Goal: Browse casually

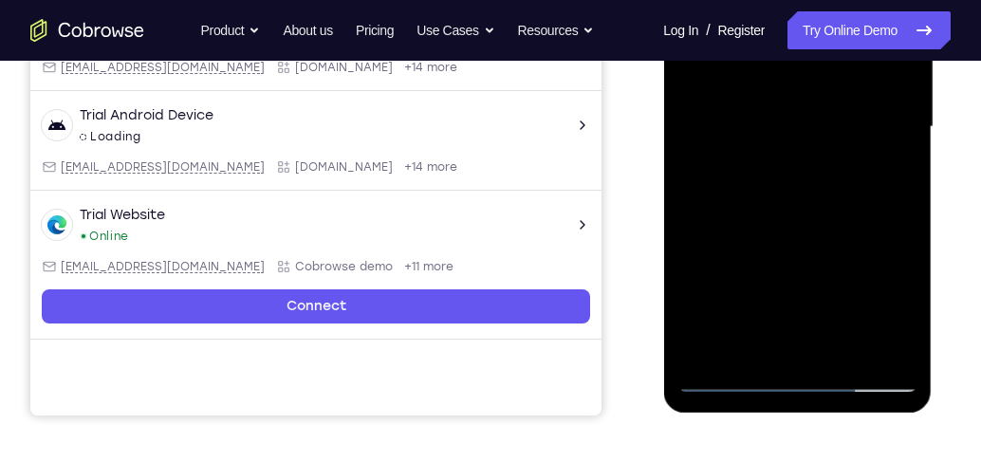
scroll to position [571, 0]
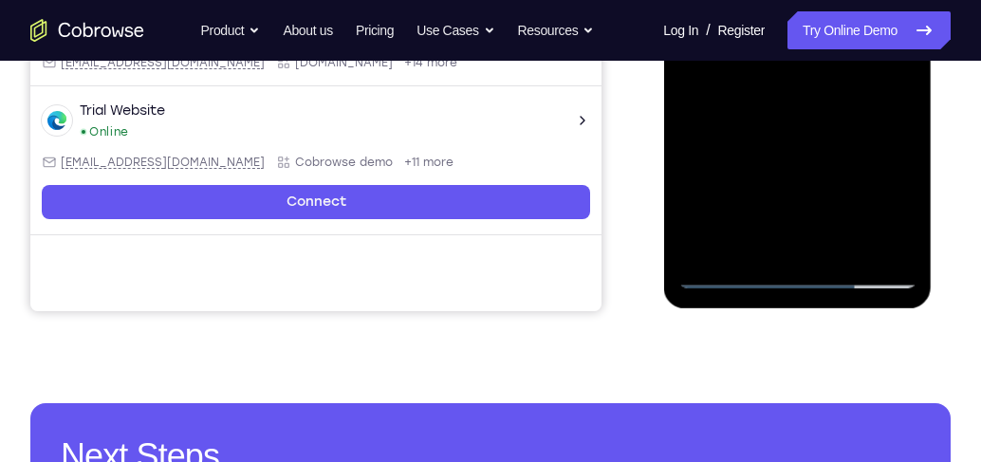
click at [800, 272] on div at bounding box center [796, 22] width 239 height 531
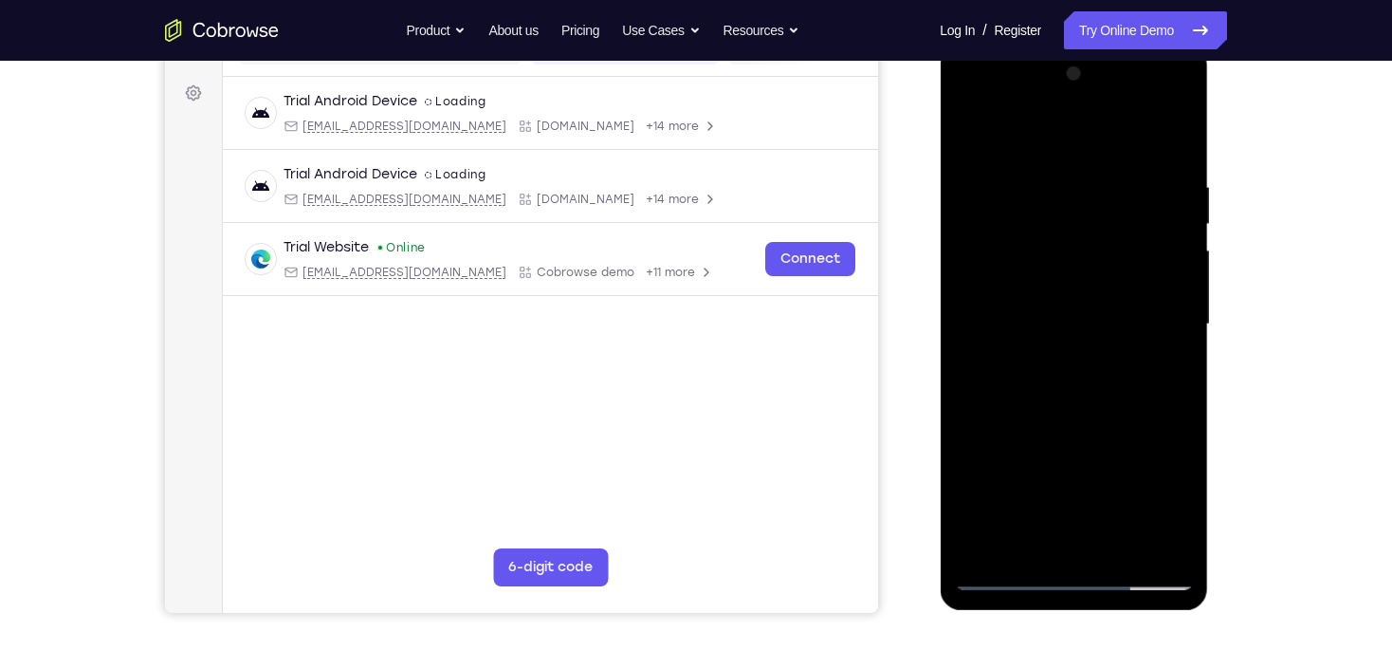
scroll to position [267, 0]
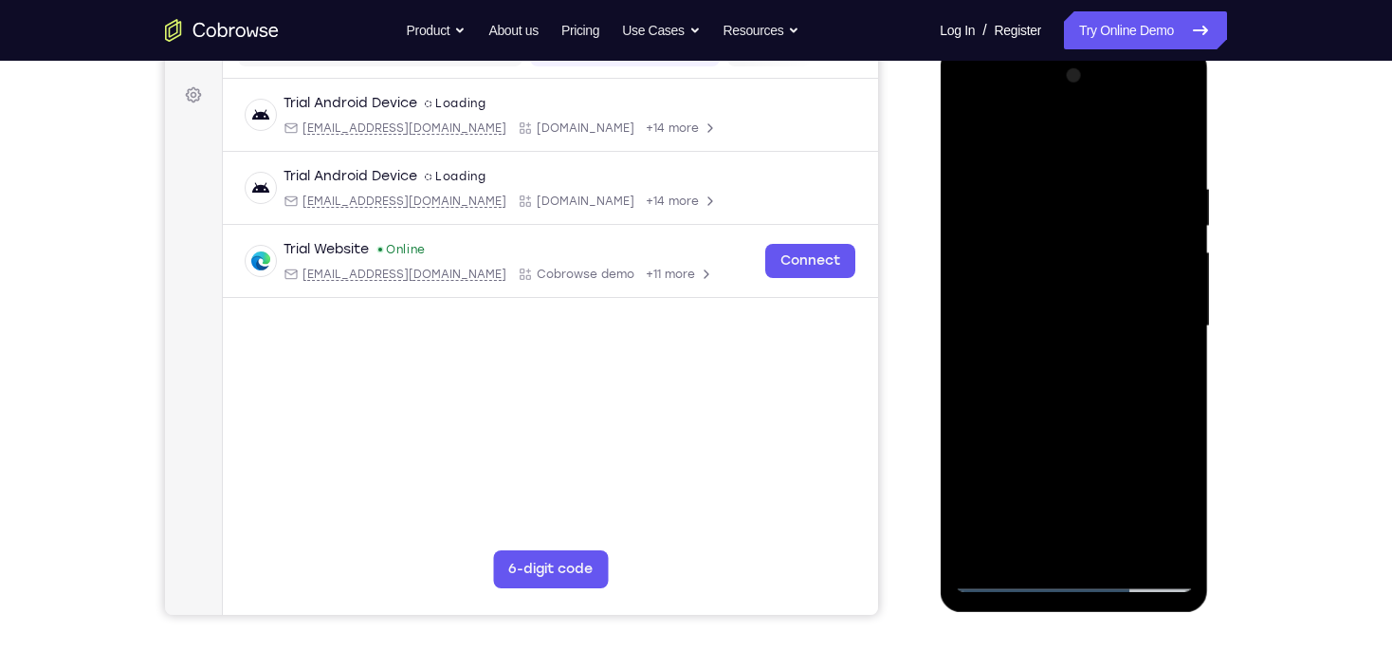
click at [980, 461] on div at bounding box center [1073, 326] width 239 height 531
click at [980, 147] on div at bounding box center [1073, 326] width 239 height 531
drag, startPoint x: 1153, startPoint y: 316, endPoint x: 1849, endPoint y: 180, distance: 709.2
click at [980, 315] on div at bounding box center [1073, 326] width 239 height 531
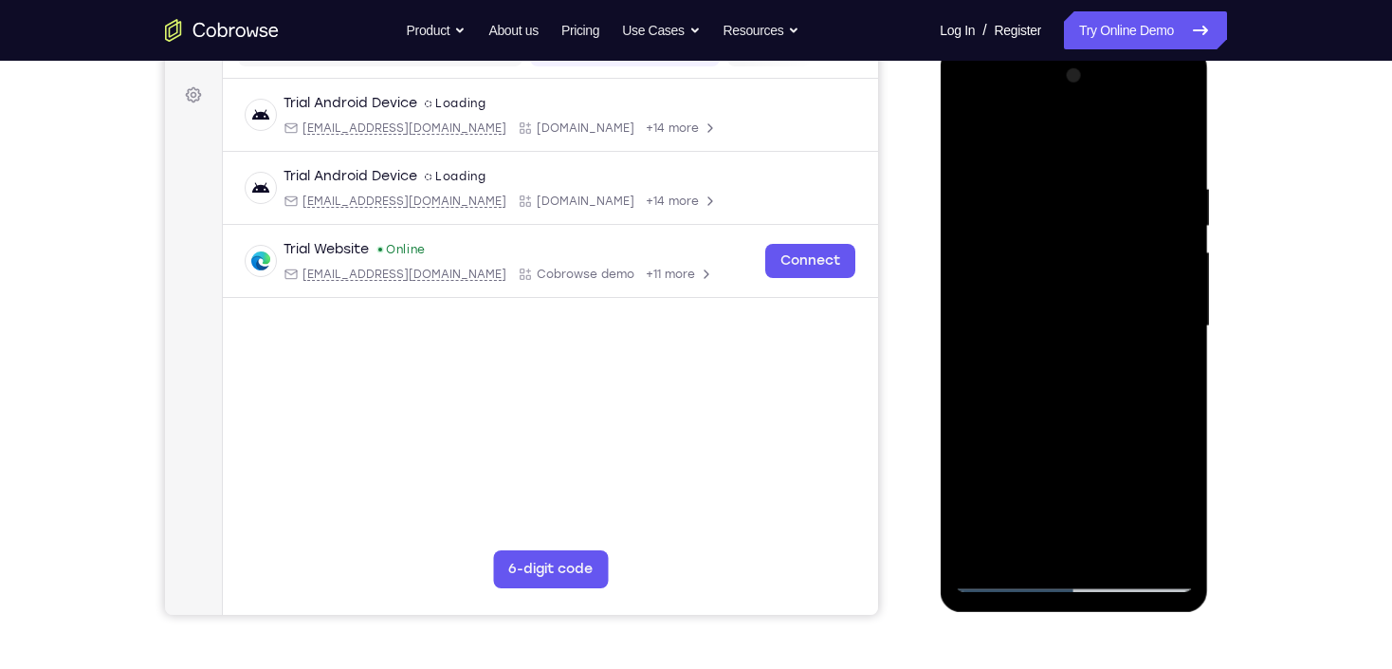
click at [980, 461] on div at bounding box center [1073, 326] width 239 height 531
click at [980, 361] on div at bounding box center [1073, 326] width 239 height 531
click at [980, 315] on div at bounding box center [1073, 326] width 239 height 531
click at [980, 323] on div at bounding box center [1073, 326] width 239 height 531
click at [980, 325] on div at bounding box center [1073, 326] width 239 height 531
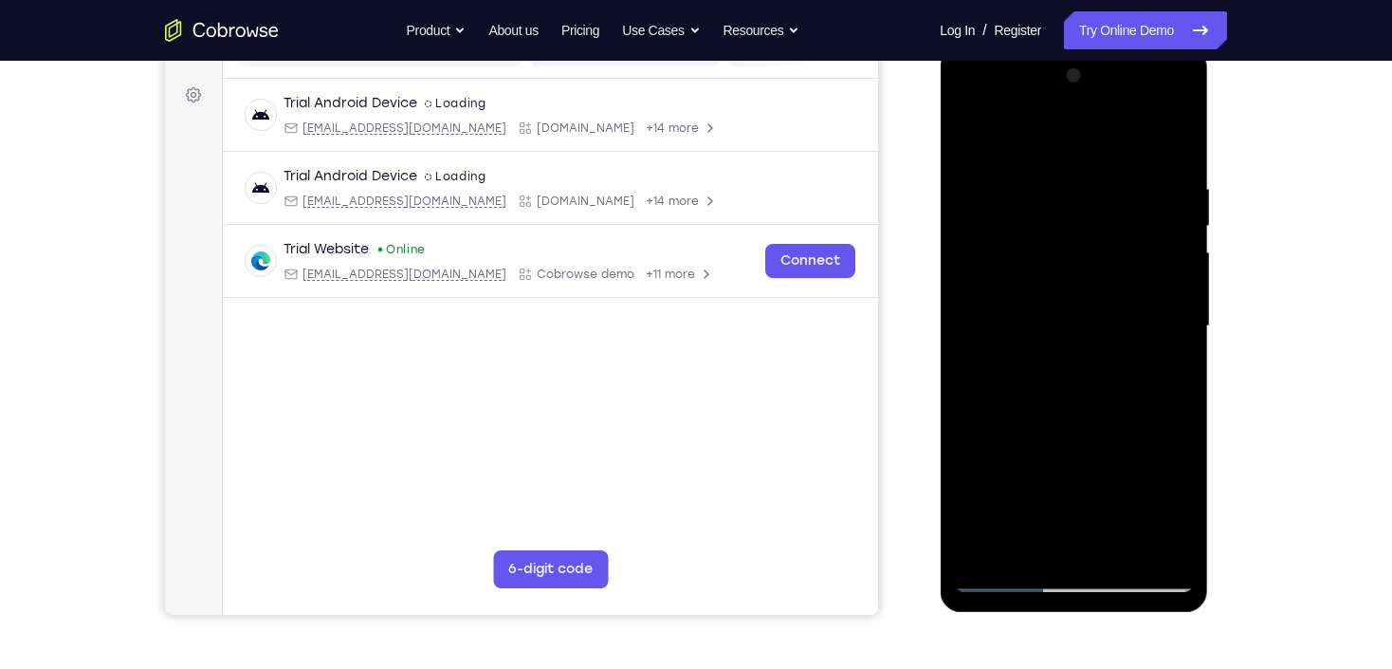
click at [980, 401] on div at bounding box center [1073, 326] width 239 height 531
drag, startPoint x: 1030, startPoint y: 122, endPoint x: 1042, endPoint y: 67, distance: 56.4
click at [980, 67] on div at bounding box center [1073, 326] width 239 height 531
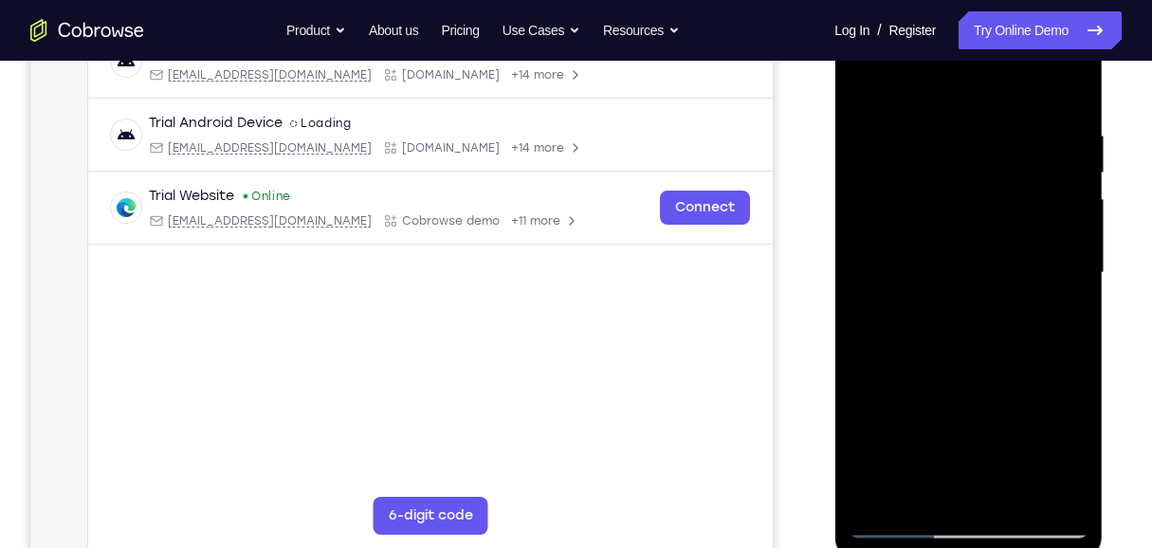
scroll to position [395, 0]
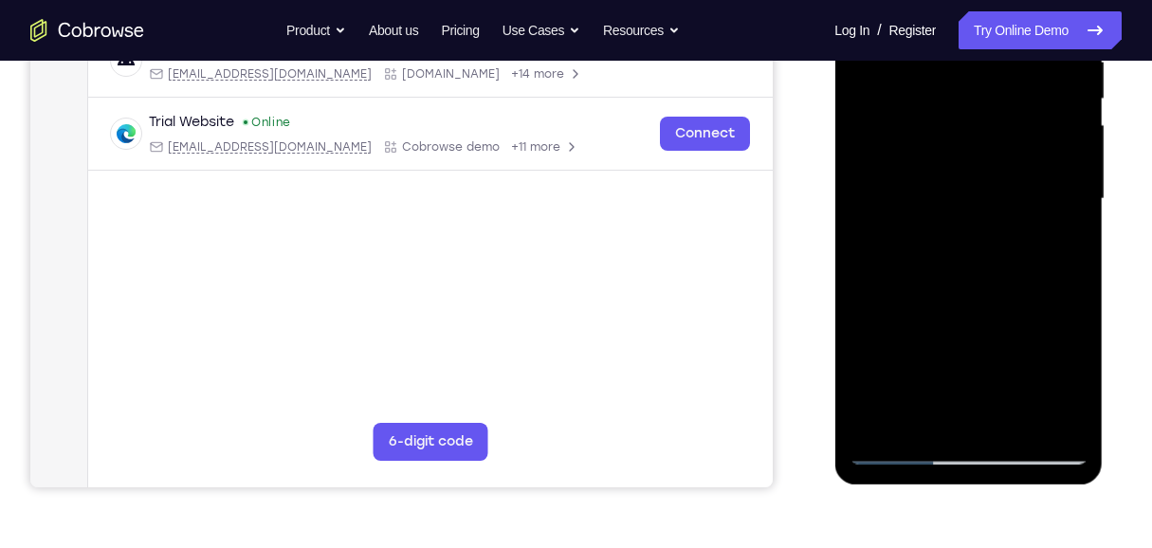
click at [980, 422] on div at bounding box center [968, 199] width 239 height 531
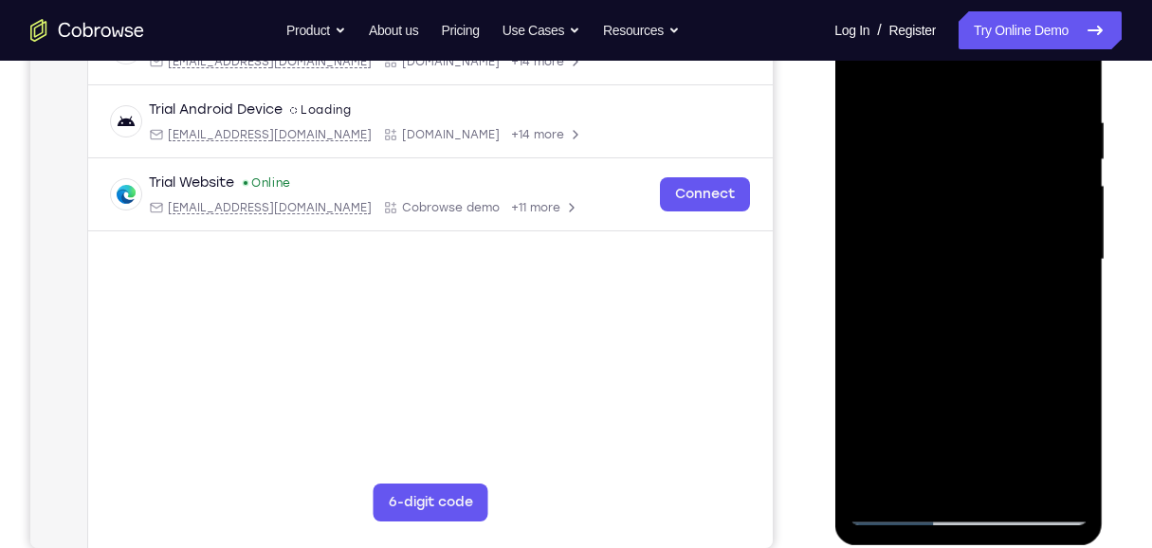
scroll to position [267, 0]
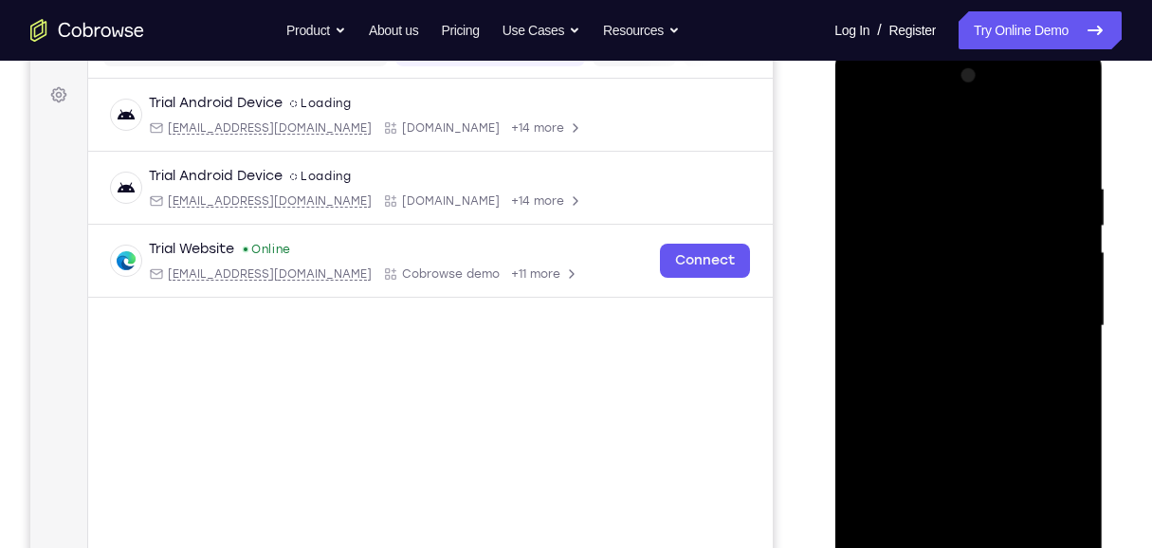
click at [979, 434] on div at bounding box center [968, 326] width 239 height 531
click at [980, 321] on div at bounding box center [968, 326] width 239 height 531
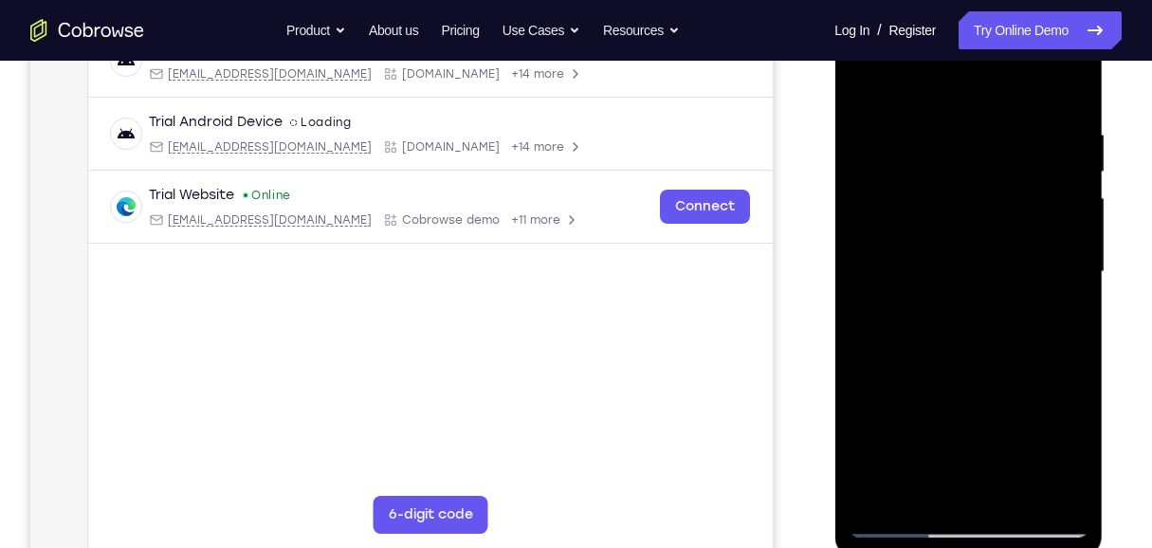
scroll to position [395, 0]
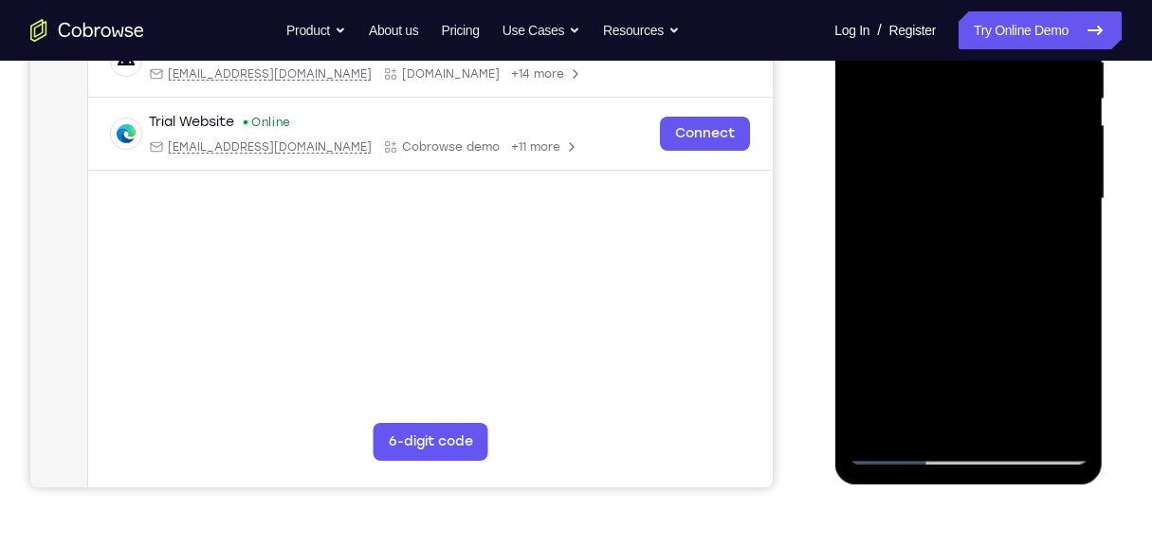
click at [942, 421] on div at bounding box center [968, 199] width 239 height 531
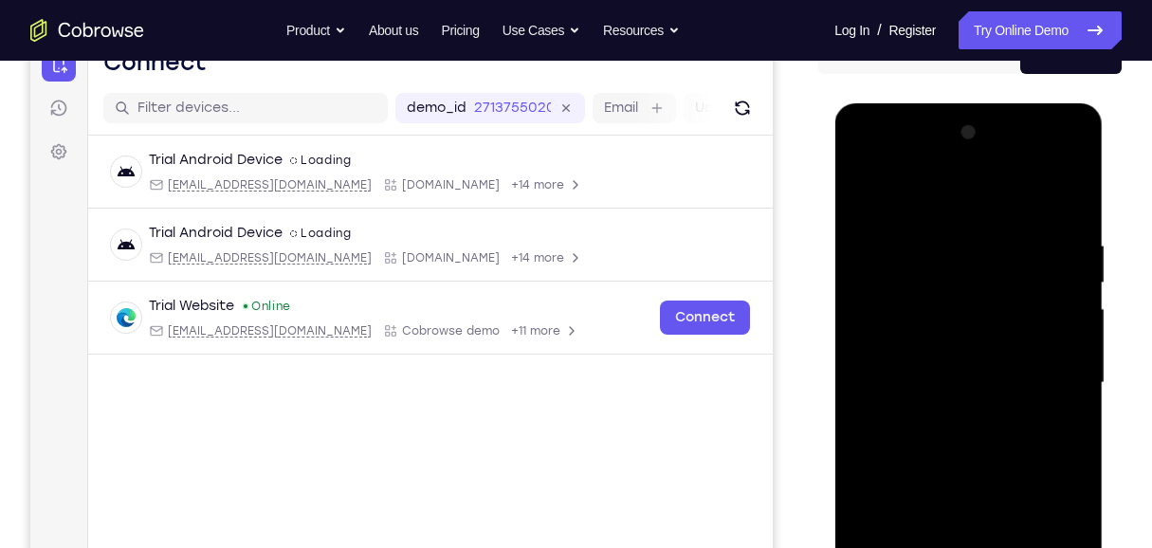
scroll to position [205, 0]
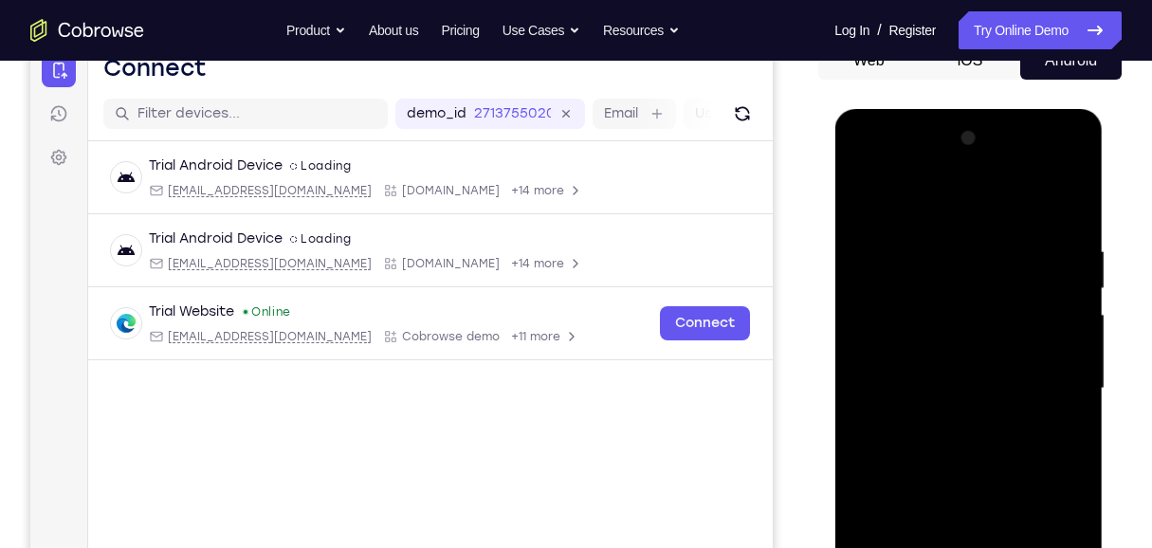
click at [864, 211] on div at bounding box center [968, 388] width 239 height 531
click at [866, 208] on div at bounding box center [968, 388] width 239 height 531
click at [870, 195] on div at bounding box center [968, 388] width 239 height 531
click at [980, 194] on div at bounding box center [968, 388] width 239 height 531
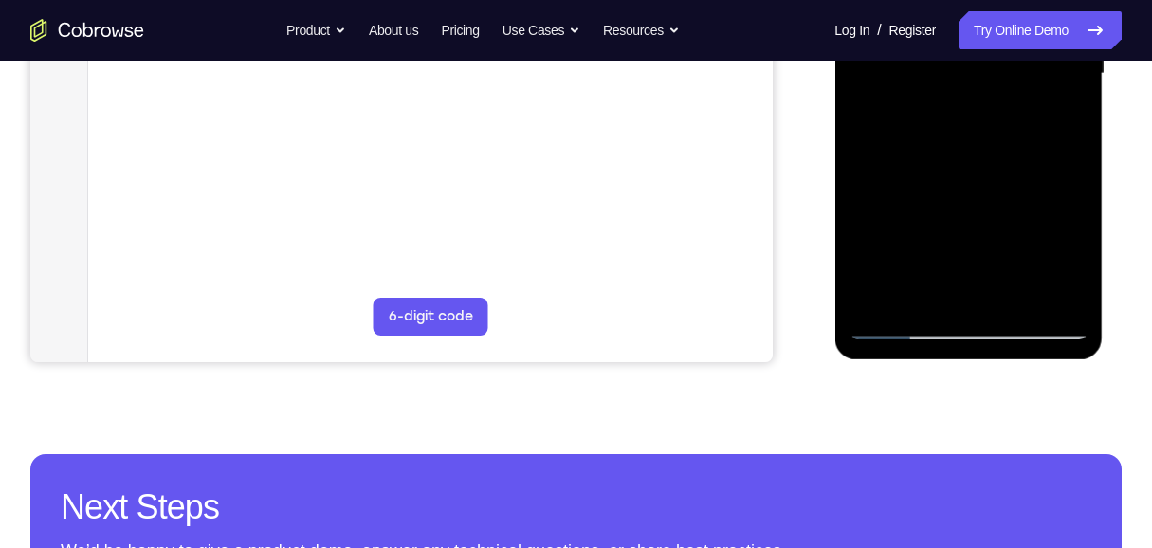
scroll to position [521, 0]
click at [875, 300] on div at bounding box center [968, 72] width 239 height 531
click at [980, 295] on div at bounding box center [968, 72] width 239 height 531
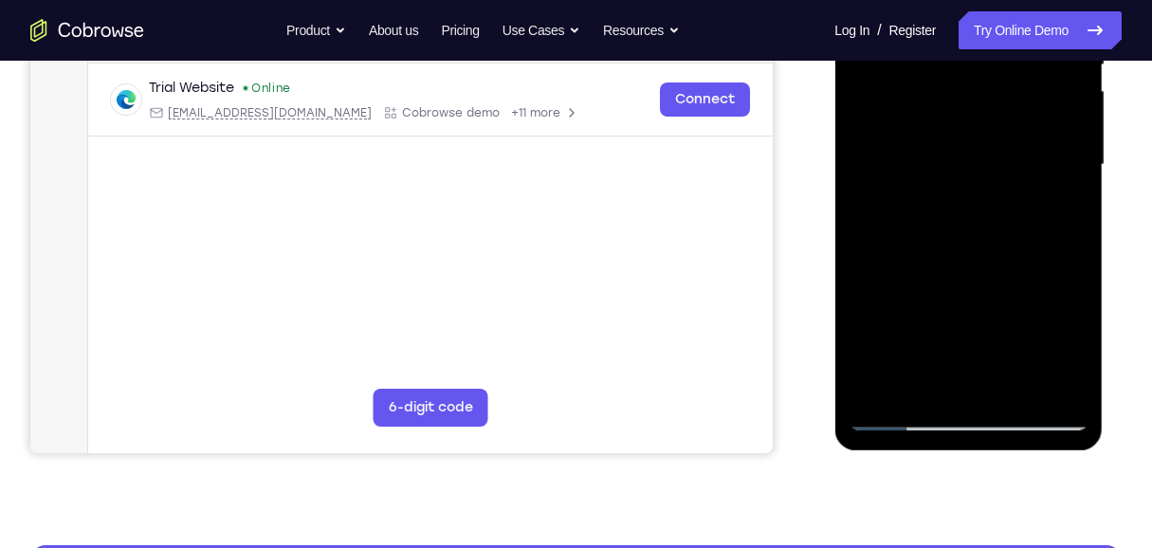
scroll to position [267, 0]
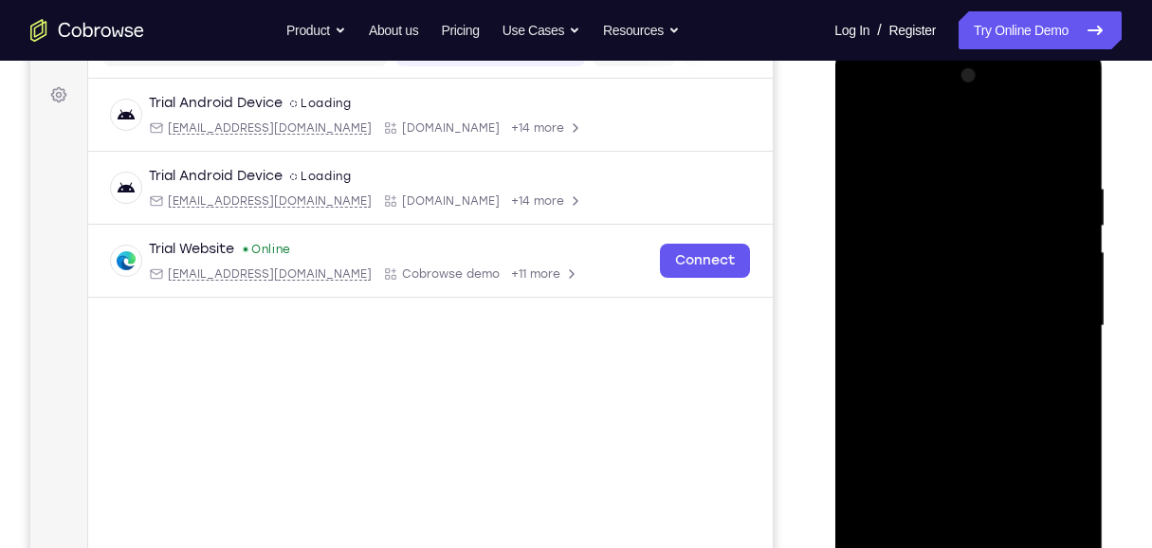
click at [872, 133] on div at bounding box center [968, 326] width 239 height 531
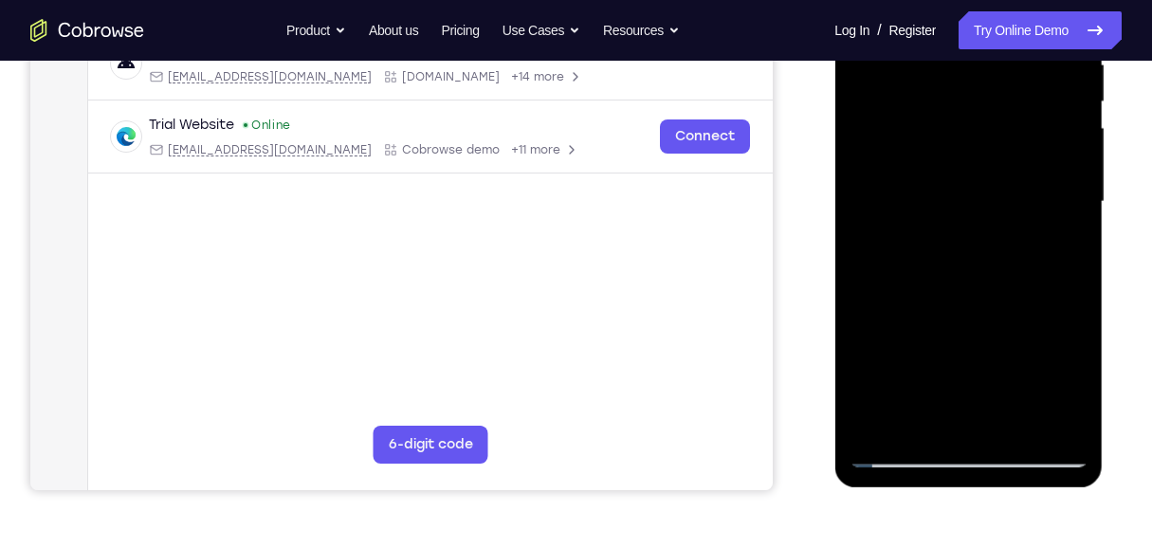
scroll to position [395, 0]
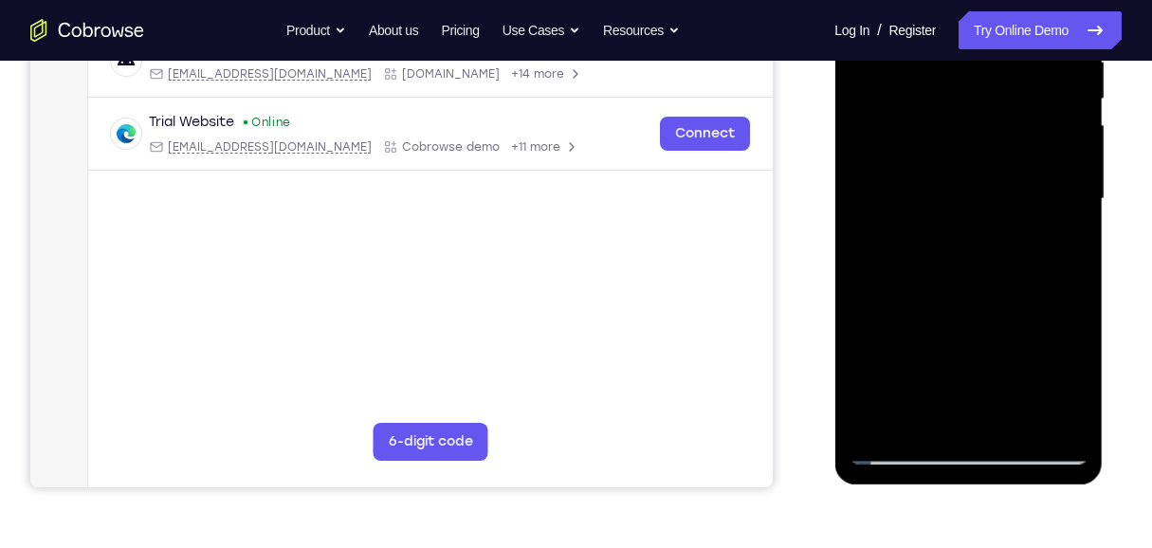
click at [980, 422] on div at bounding box center [968, 199] width 239 height 531
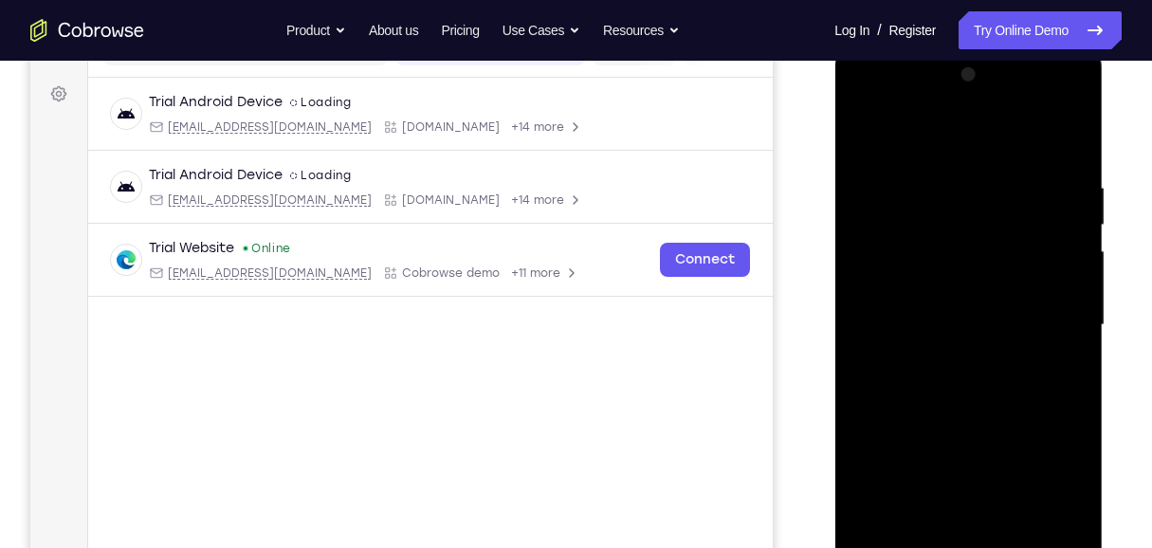
scroll to position [267, 0]
click at [942, 323] on div at bounding box center [968, 326] width 239 height 531
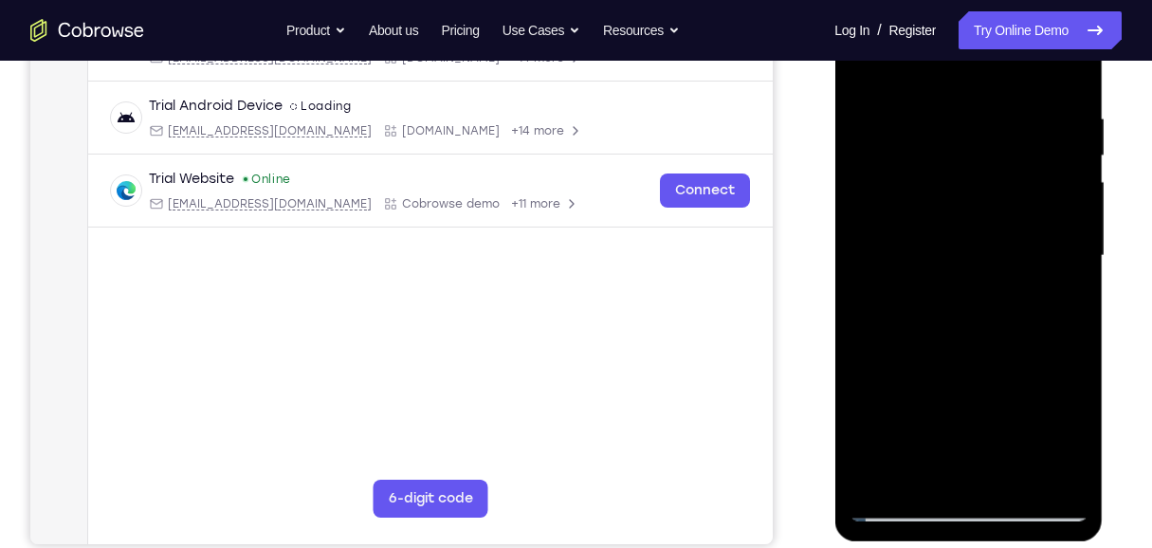
scroll to position [395, 0]
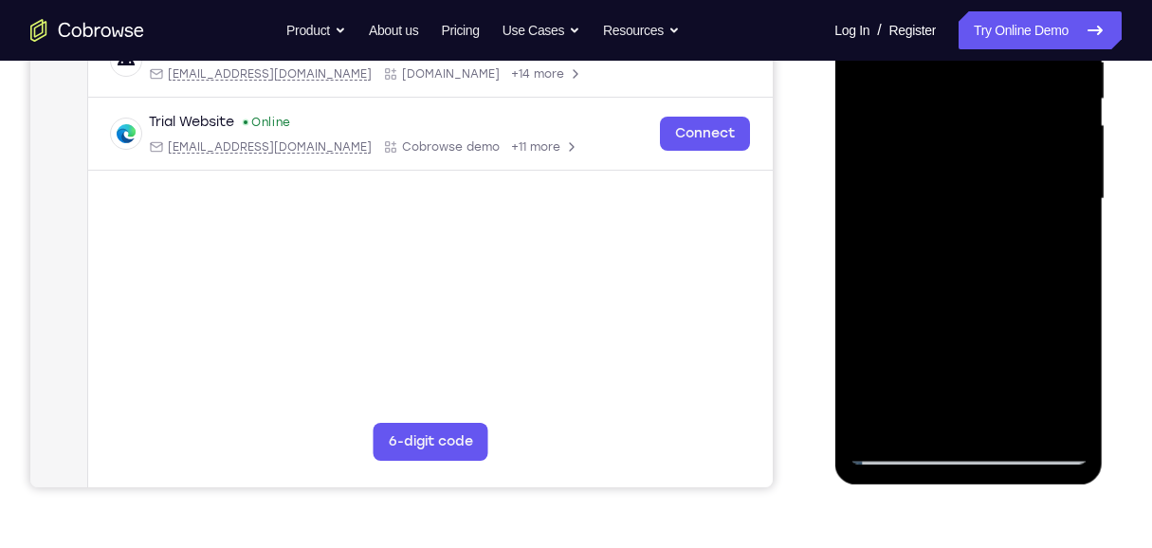
click at [944, 412] on div at bounding box center [968, 199] width 239 height 531
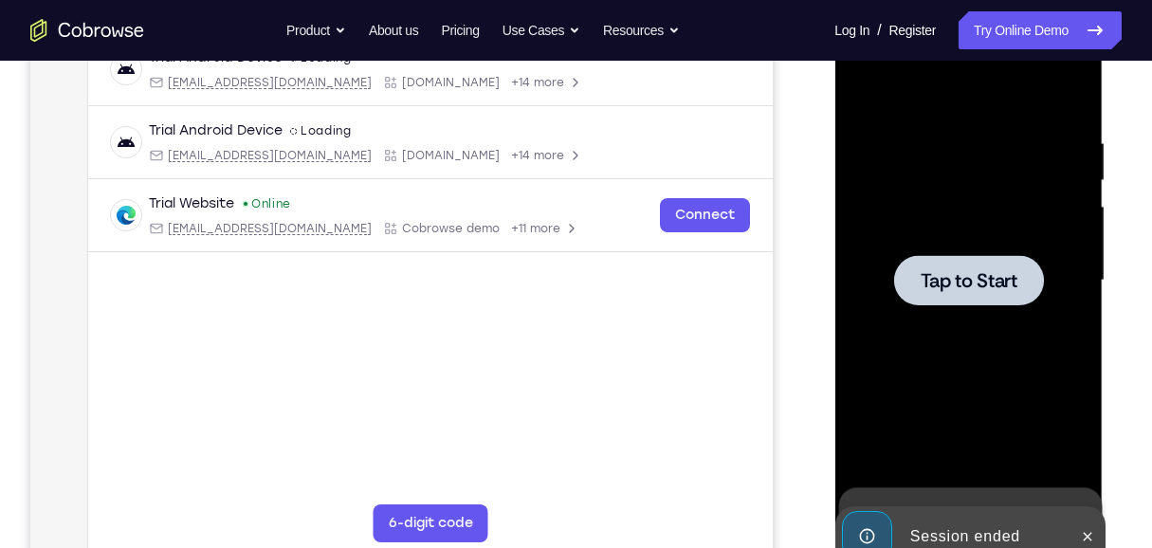
scroll to position [267, 0]
